Goal: Transaction & Acquisition: Book appointment/travel/reservation

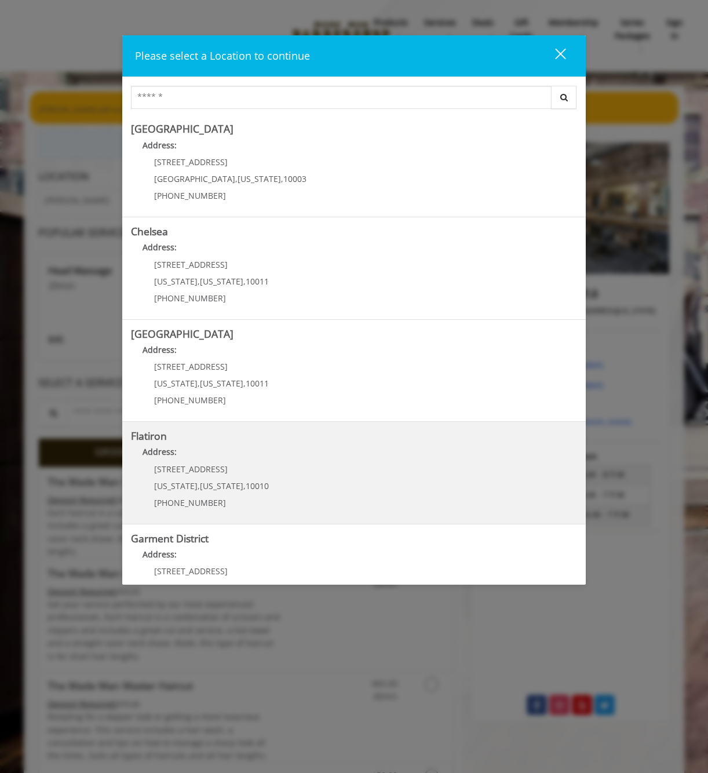
scroll to position [48, 0]
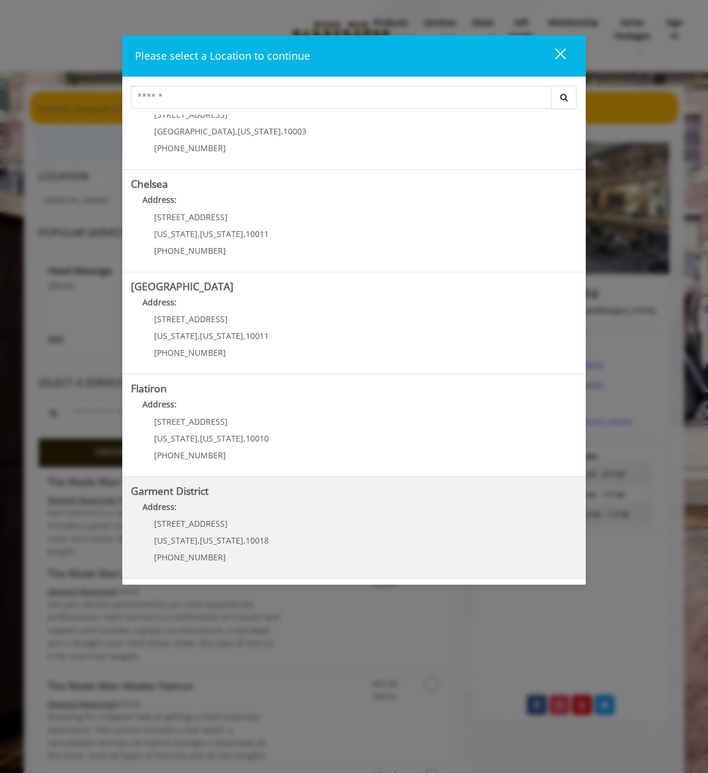
click at [308, 508] on District "Address:" at bounding box center [354, 510] width 446 height 19
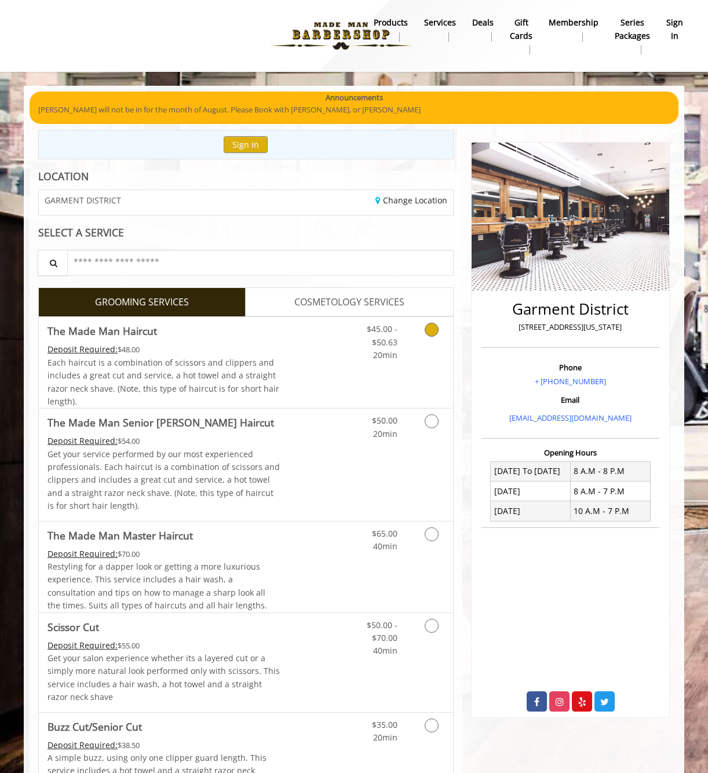
click at [431, 331] on icon "Grooming services" at bounding box center [432, 330] width 14 height 14
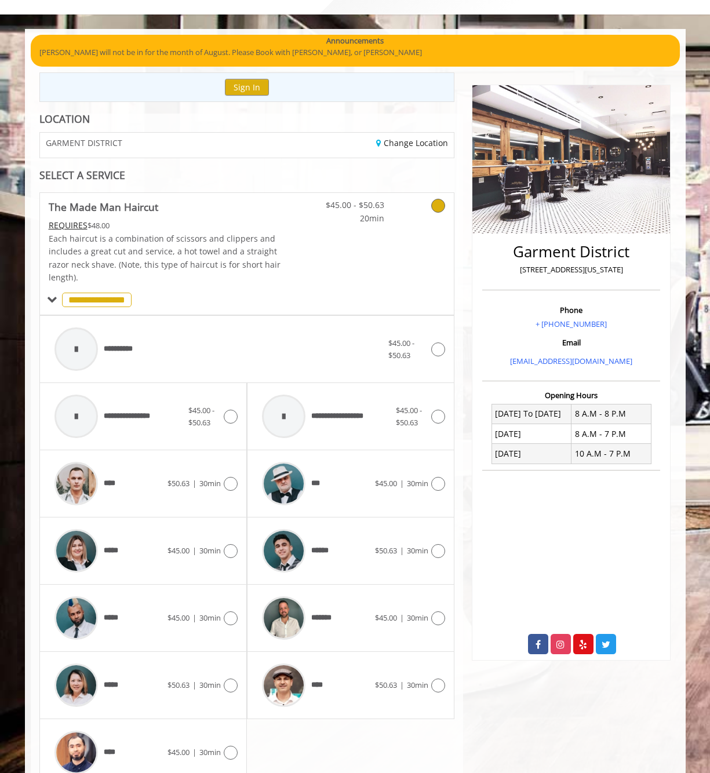
scroll to position [242, 0]
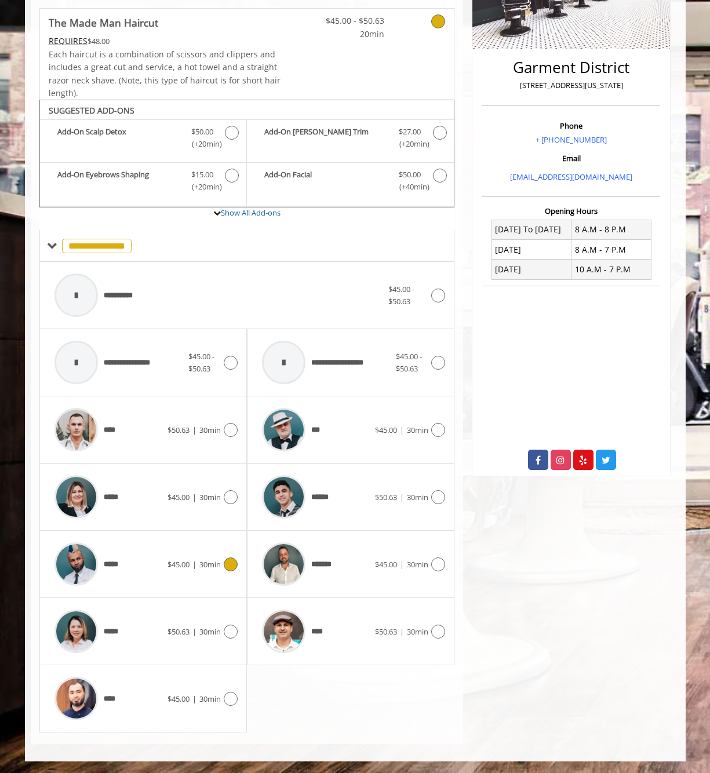
click at [235, 563] on icon at bounding box center [231, 564] width 14 height 14
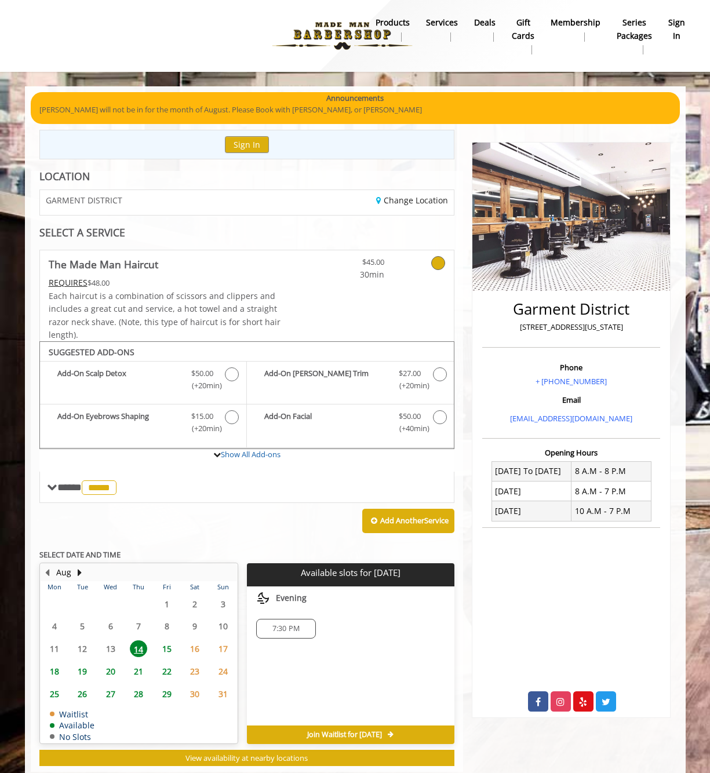
scroll to position [28, 0]
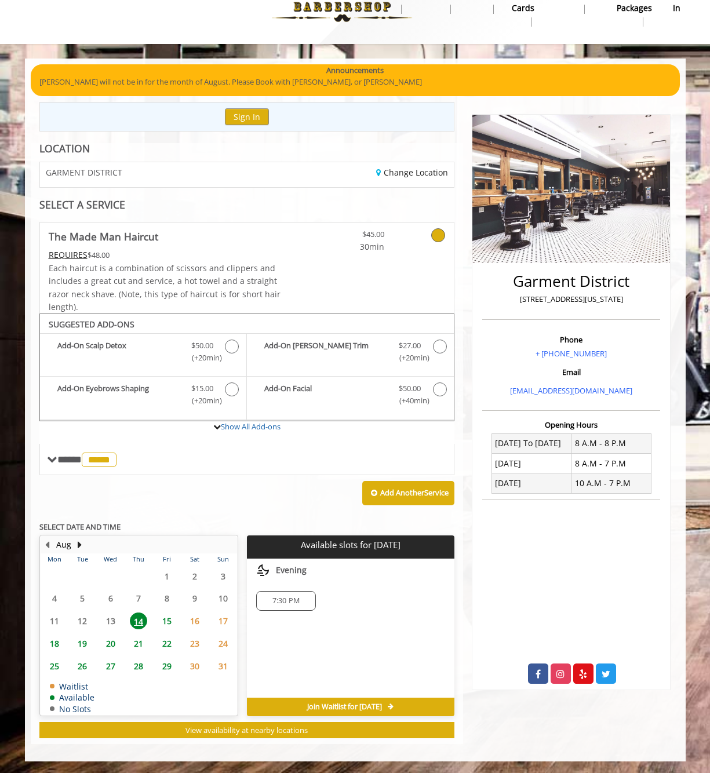
click at [170, 621] on span "15" at bounding box center [166, 620] width 17 height 17
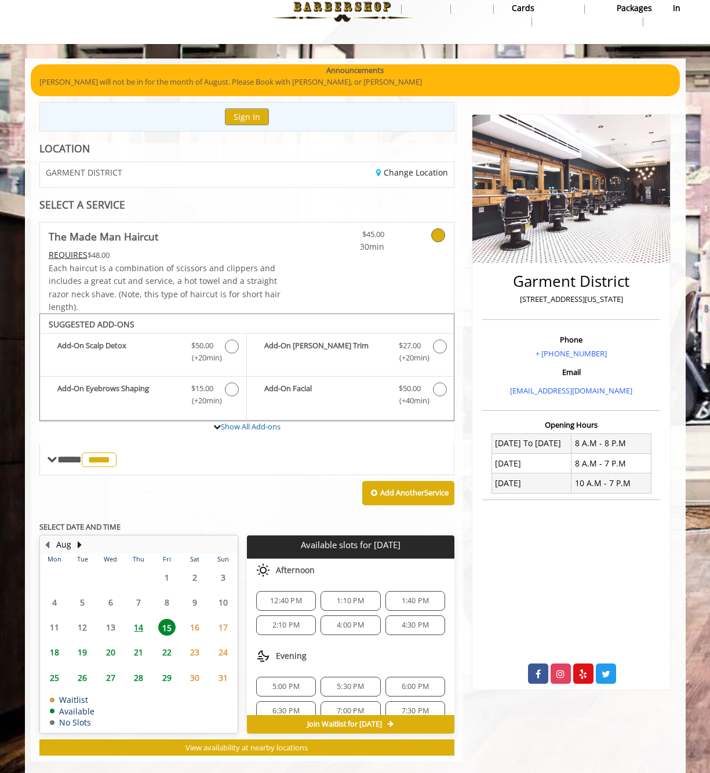
scroll to position [45, 0]
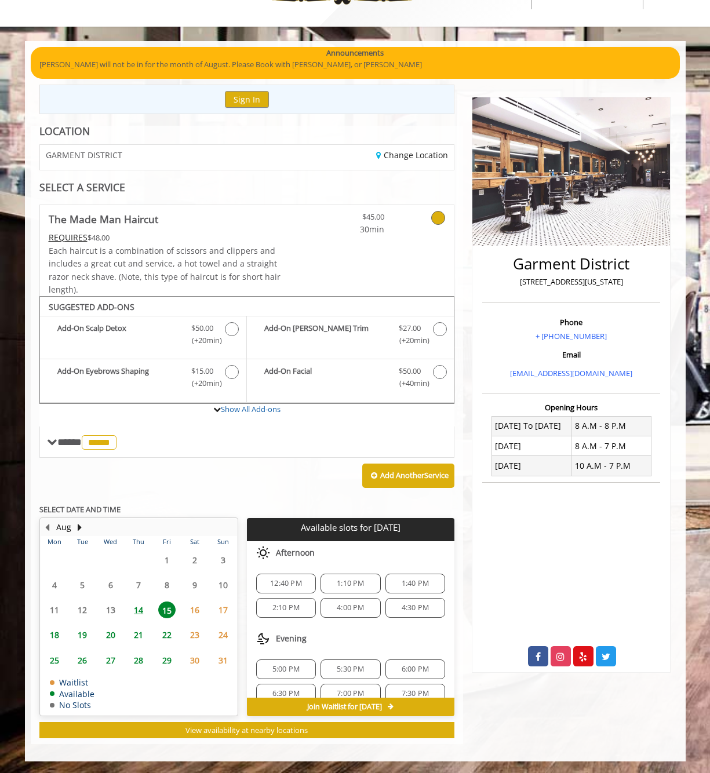
click at [142, 608] on span "14" at bounding box center [138, 609] width 17 height 17
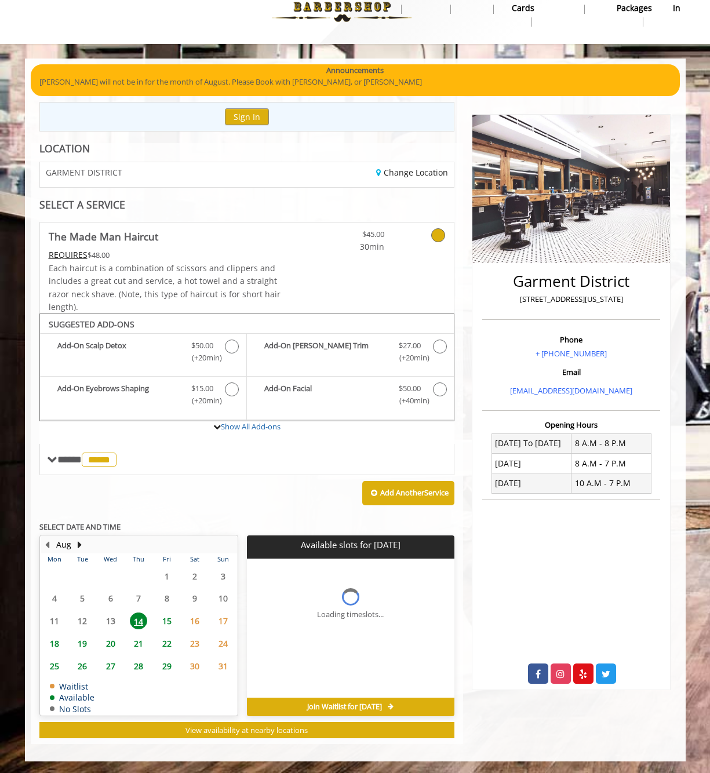
scroll to position [28, 0]
click at [169, 619] on span "15" at bounding box center [166, 620] width 17 height 17
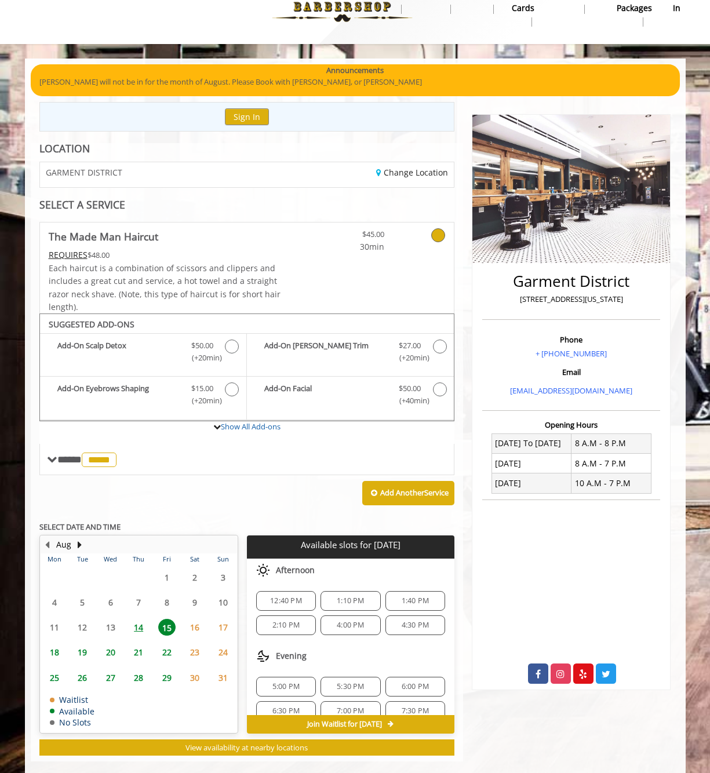
scroll to position [45, 0]
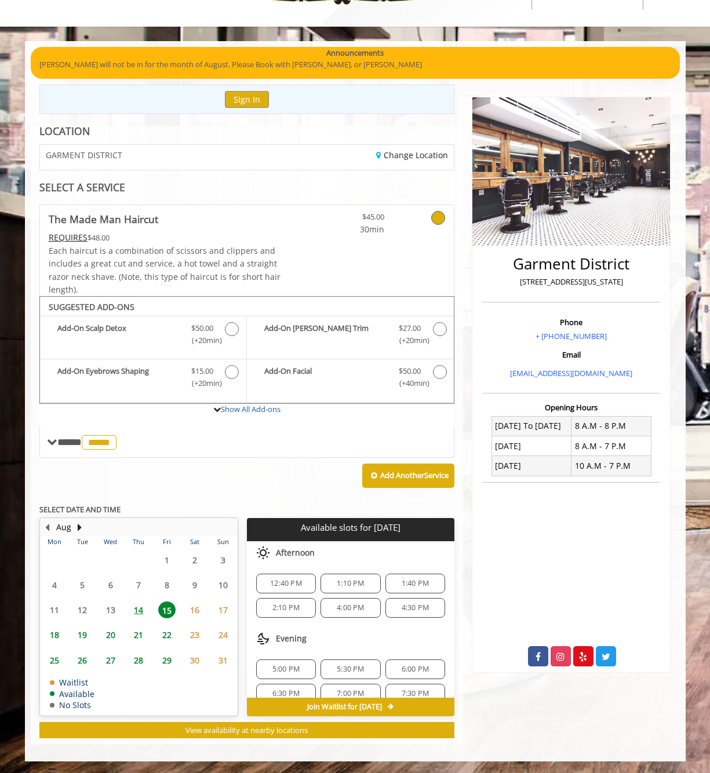
drag, startPoint x: 284, startPoint y: 527, endPoint x: 415, endPoint y: 530, distance: 131.6
click at [415, 530] on p "Available slots for [DATE]" at bounding box center [350, 528] width 198 height 10
